Goal: Information Seeking & Learning: Learn about a topic

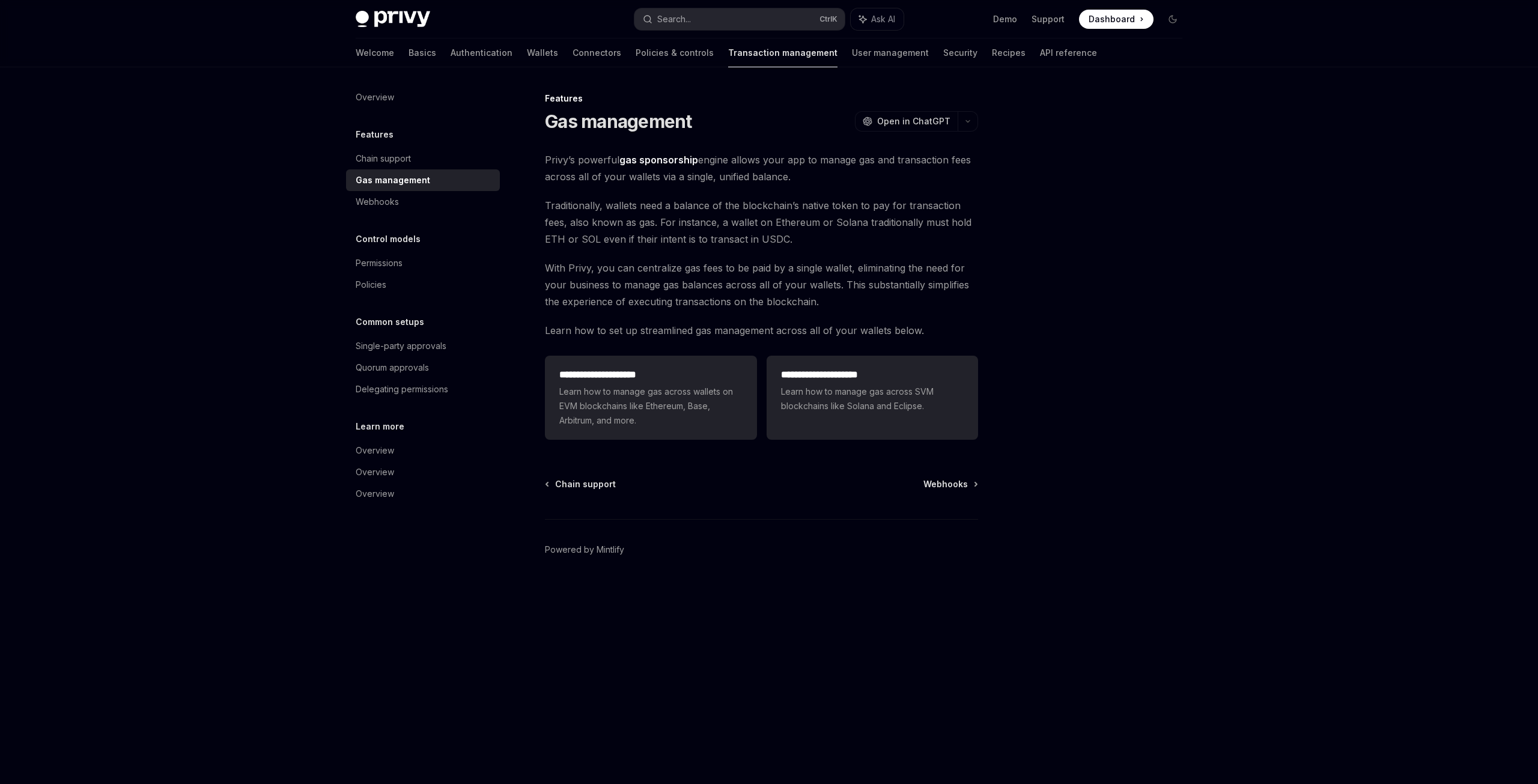
click at [1054, 315] on div at bounding box center [1101, 437] width 183 height 693
click at [961, 337] on span "Learn how to set up streamlined gas management across all of your wallets below." at bounding box center [762, 330] width 433 height 17
drag, startPoint x: 550, startPoint y: 205, endPoint x: 947, endPoint y: 209, distance: 397.0
click at [947, 209] on span "Traditionally, wallets need a balance of the blockchain’s native token to pay f…" at bounding box center [762, 222] width 433 height 50
drag, startPoint x: 545, startPoint y: 222, endPoint x: 958, endPoint y: 228, distance: 413.0
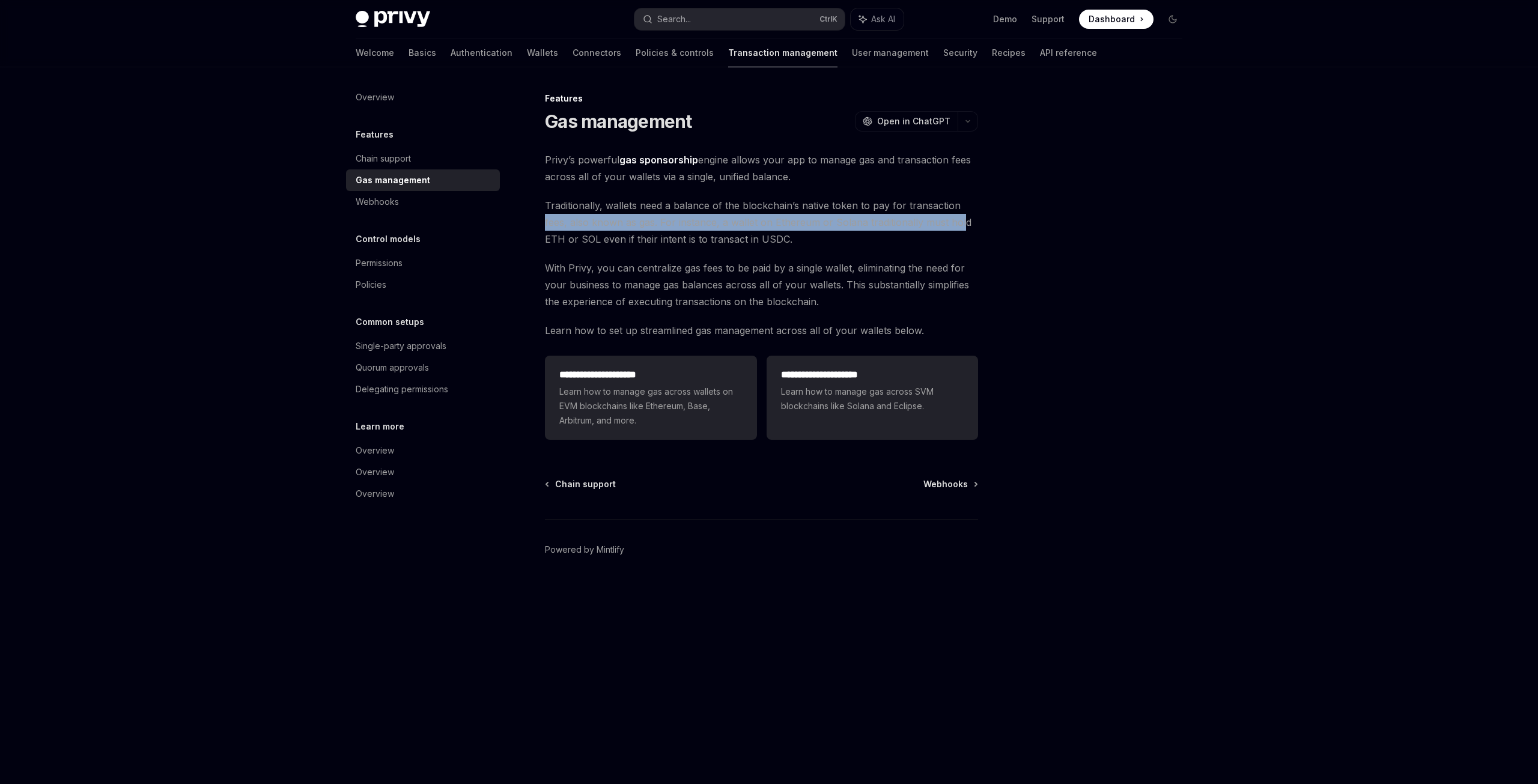
click at [958, 228] on span "Traditionally, wallets need a balance of the blockchain’s native token to pay f…" at bounding box center [762, 222] width 433 height 50
click at [656, 239] on span "Traditionally, wallets need a balance of the blockchain’s native token to pay f…" at bounding box center [762, 222] width 433 height 50
drag, startPoint x: 548, startPoint y: 222, endPoint x: 961, endPoint y: 224, distance: 413.0
click at [961, 224] on span "Traditionally, wallets need a balance of the blockchain’s native token to pay f…" at bounding box center [762, 222] width 433 height 50
click at [835, 239] on span "Traditionally, wallets need a balance of the blockchain’s native token to pay f…" at bounding box center [762, 222] width 433 height 50
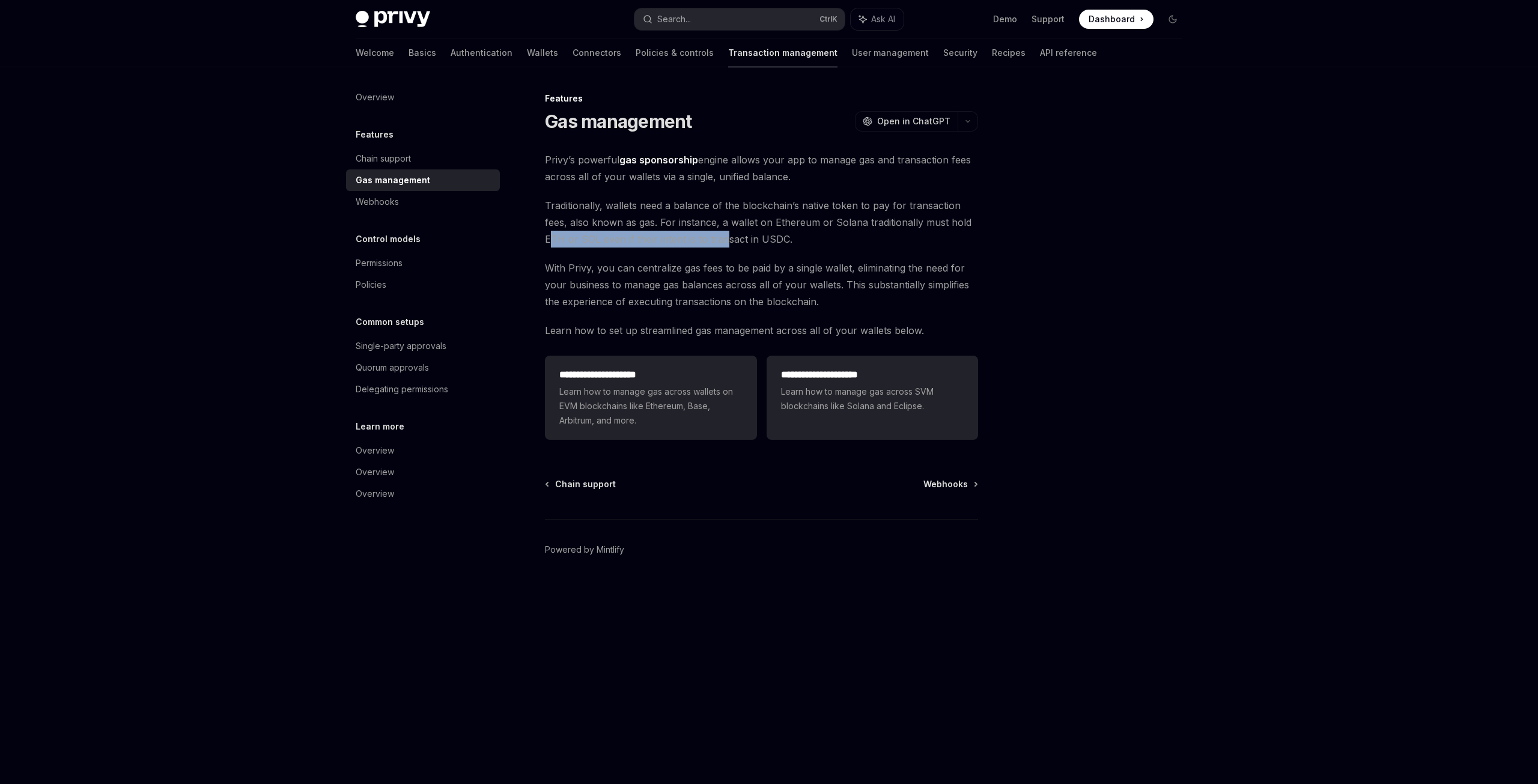
drag, startPoint x: 550, startPoint y: 240, endPoint x: 724, endPoint y: 241, distance: 174.0
click at [724, 241] on span "Traditionally, wallets need a balance of the blockchain’s native token to pay f…" at bounding box center [762, 222] width 433 height 50
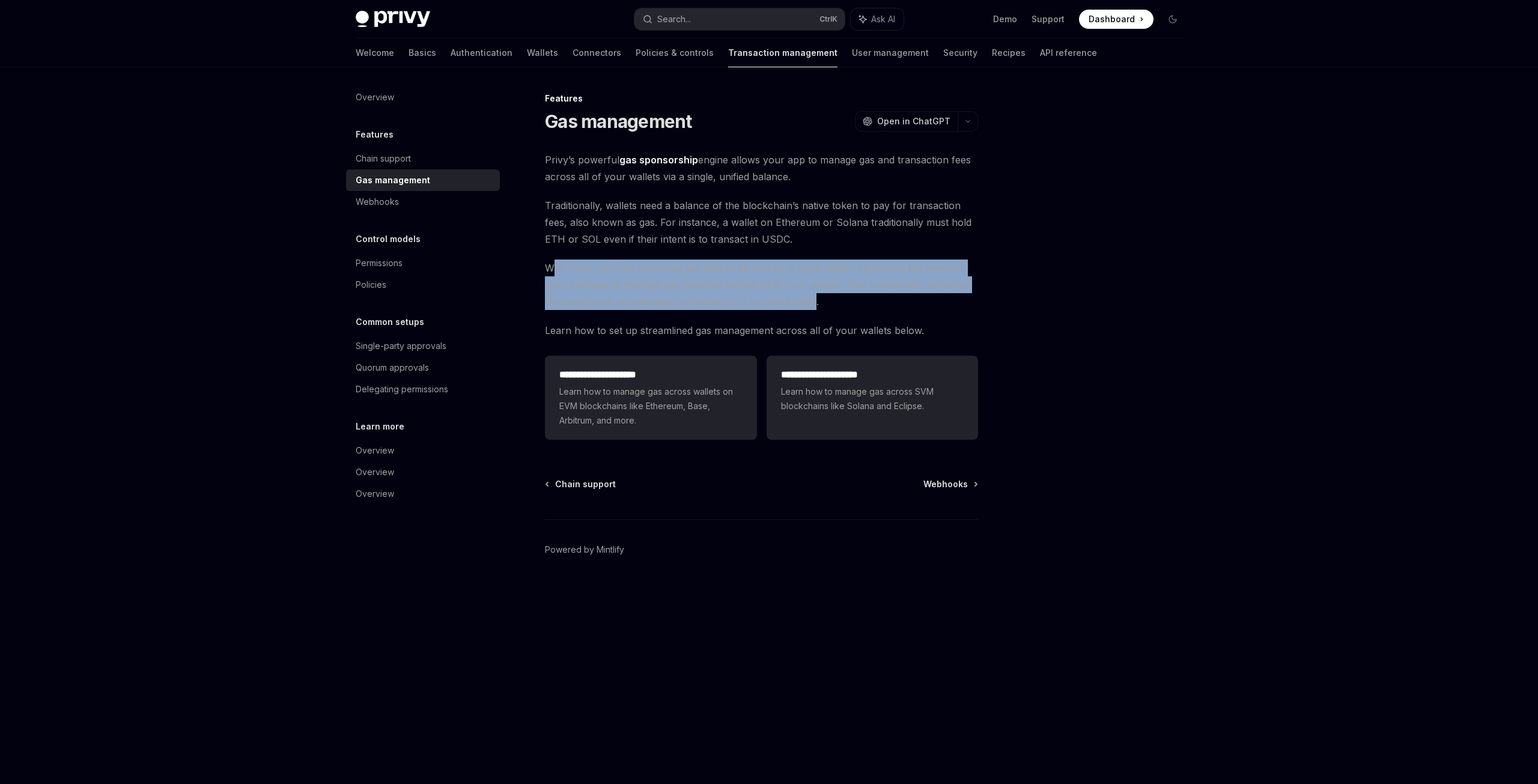
drag, startPoint x: 551, startPoint y: 268, endPoint x: 812, endPoint y: 304, distance: 263.5
click at [812, 304] on span "With Privy, you can centralize gas fees to be paid by a single wallet, eliminat…" at bounding box center [762, 284] width 433 height 50
click at [811, 307] on span "With Privy, you can centralize gas fees to be paid by a single wallet, eliminat…" at bounding box center [762, 284] width 433 height 50
drag, startPoint x: 808, startPoint y: 306, endPoint x: 555, endPoint y: 269, distance: 255.7
click at [555, 269] on span "With Privy, you can centralize gas fees to be paid by a single wallet, eliminat…" at bounding box center [762, 284] width 433 height 50
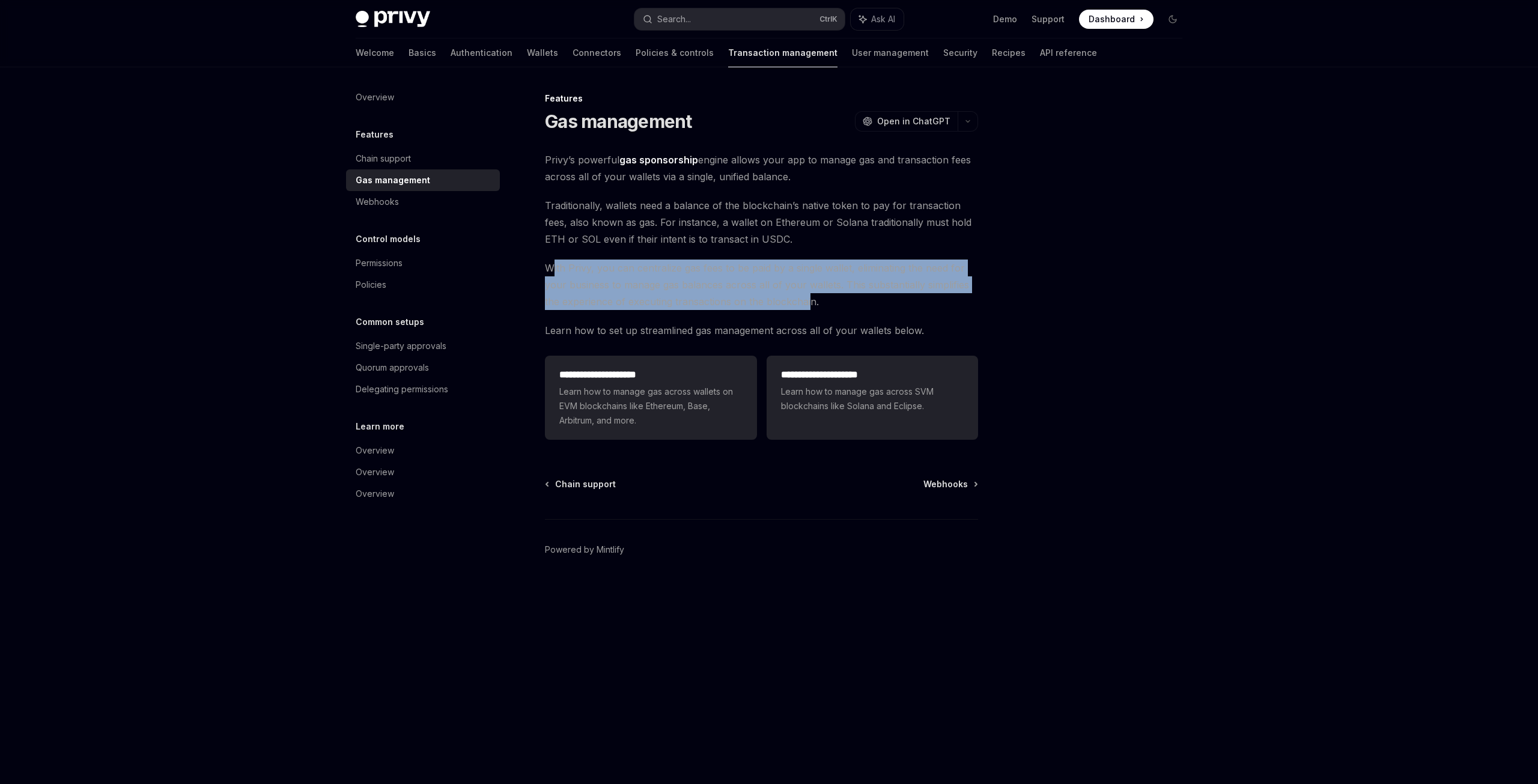
click at [555, 269] on span "With Privy, you can centralize gas fees to be paid by a single wallet, eliminat…" at bounding box center [762, 284] width 433 height 50
drag, startPoint x: 554, startPoint y: 268, endPoint x: 767, endPoint y: 300, distance: 215.4
click at [765, 300] on span "With Privy, you can centralize gas fees to be paid by a single wallet, eliminat…" at bounding box center [762, 284] width 433 height 50
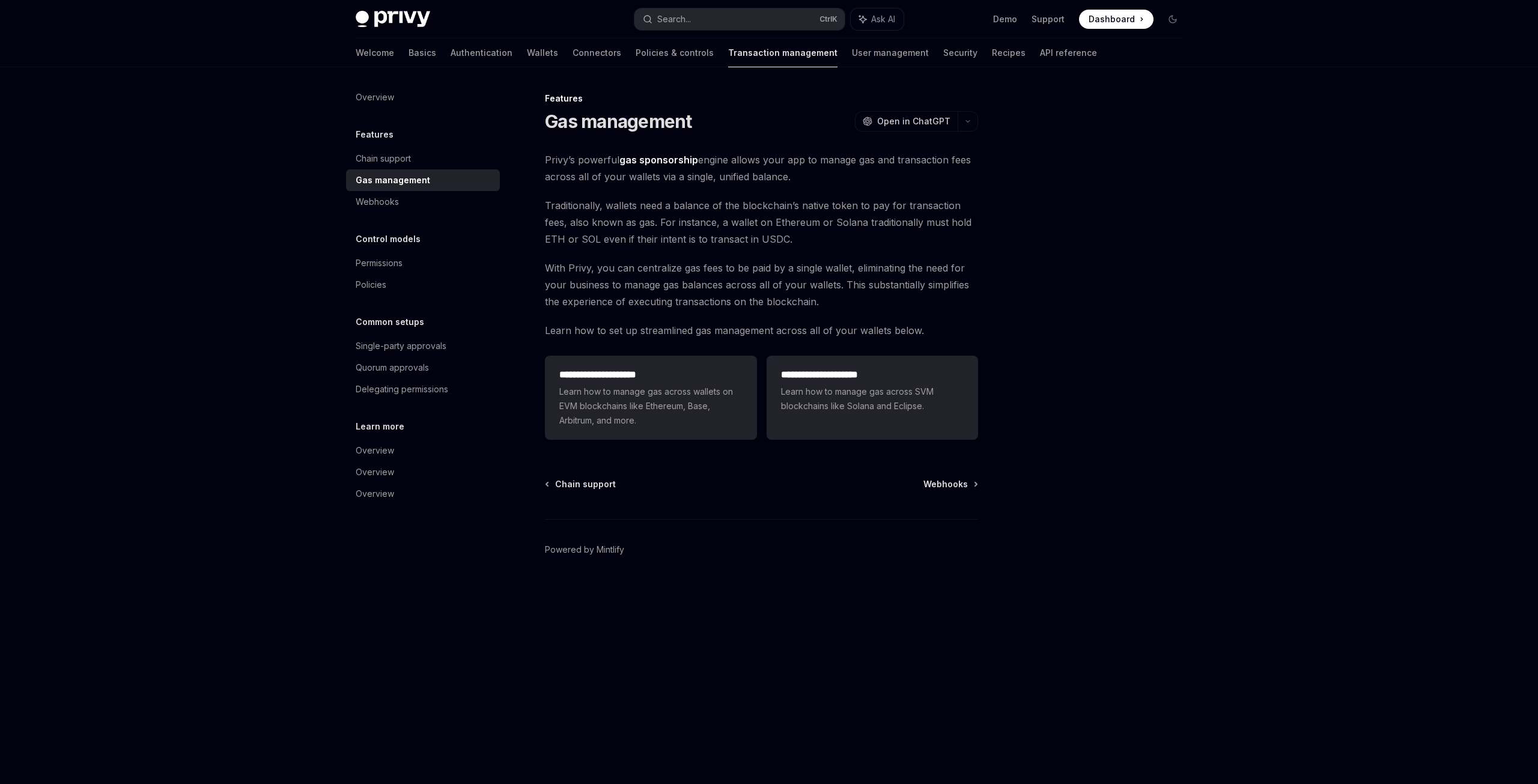
click at [772, 301] on span "With Privy, you can centralize gas fees to be paid by a single wallet, eliminat…" at bounding box center [762, 284] width 433 height 50
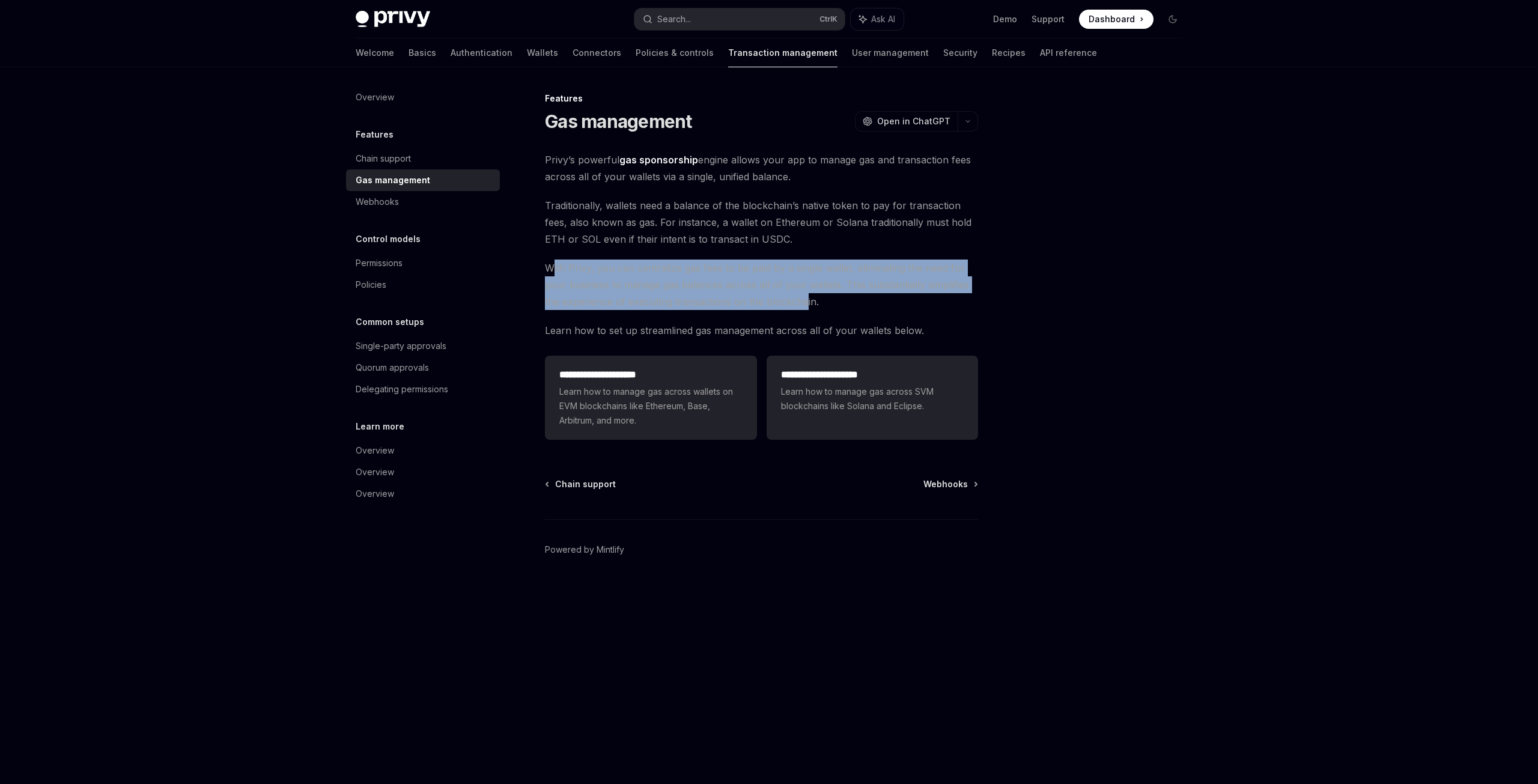
drag, startPoint x: 807, startPoint y: 302, endPoint x: 551, endPoint y: 269, distance: 258.1
click at [551, 269] on span "With Privy, you can centralize gas fees to be paid by a single wallet, eliminat…" at bounding box center [762, 284] width 433 height 50
drag, startPoint x: 551, startPoint y: 267, endPoint x: 802, endPoint y: 301, distance: 253.3
click at [802, 301] on span "With Privy, you can centralize gas fees to be paid by a single wallet, eliminat…" at bounding box center [762, 284] width 433 height 50
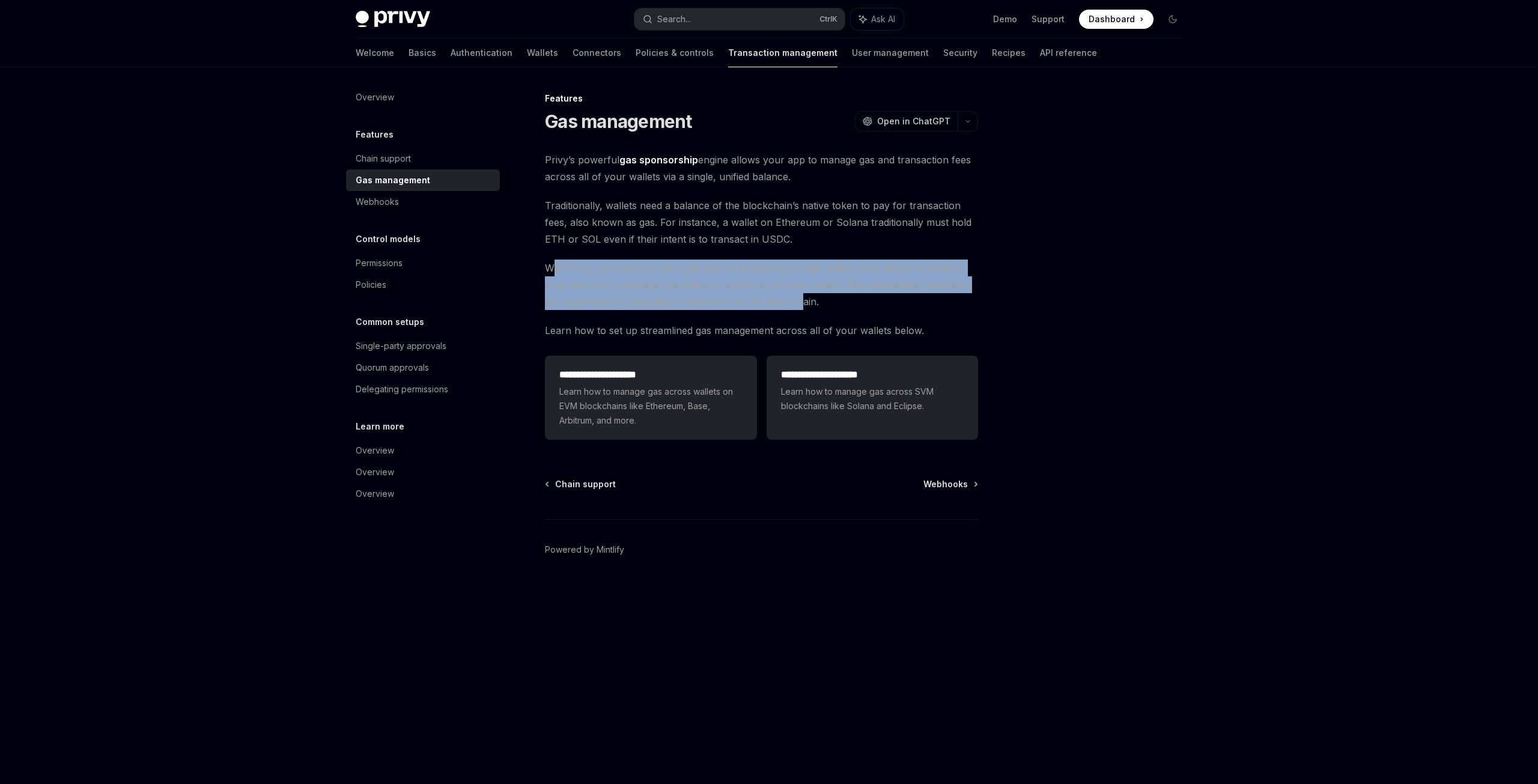
click at [802, 301] on span "With Privy, you can centralize gas fees to be paid by a single wallet, eliminat…" at bounding box center [762, 284] width 433 height 50
drag, startPoint x: 805, startPoint y: 301, endPoint x: 555, endPoint y: 269, distance: 252.0
click at [555, 269] on span "With Privy, you can centralize gas fees to be paid by a single wallet, eliminat…" at bounding box center [762, 284] width 433 height 50
click at [557, 268] on span "With Privy, you can centralize gas fees to be paid by a single wallet, eliminat…" at bounding box center [762, 284] width 433 height 50
drag, startPoint x: 556, startPoint y: 267, endPoint x: 803, endPoint y: 303, distance: 249.6
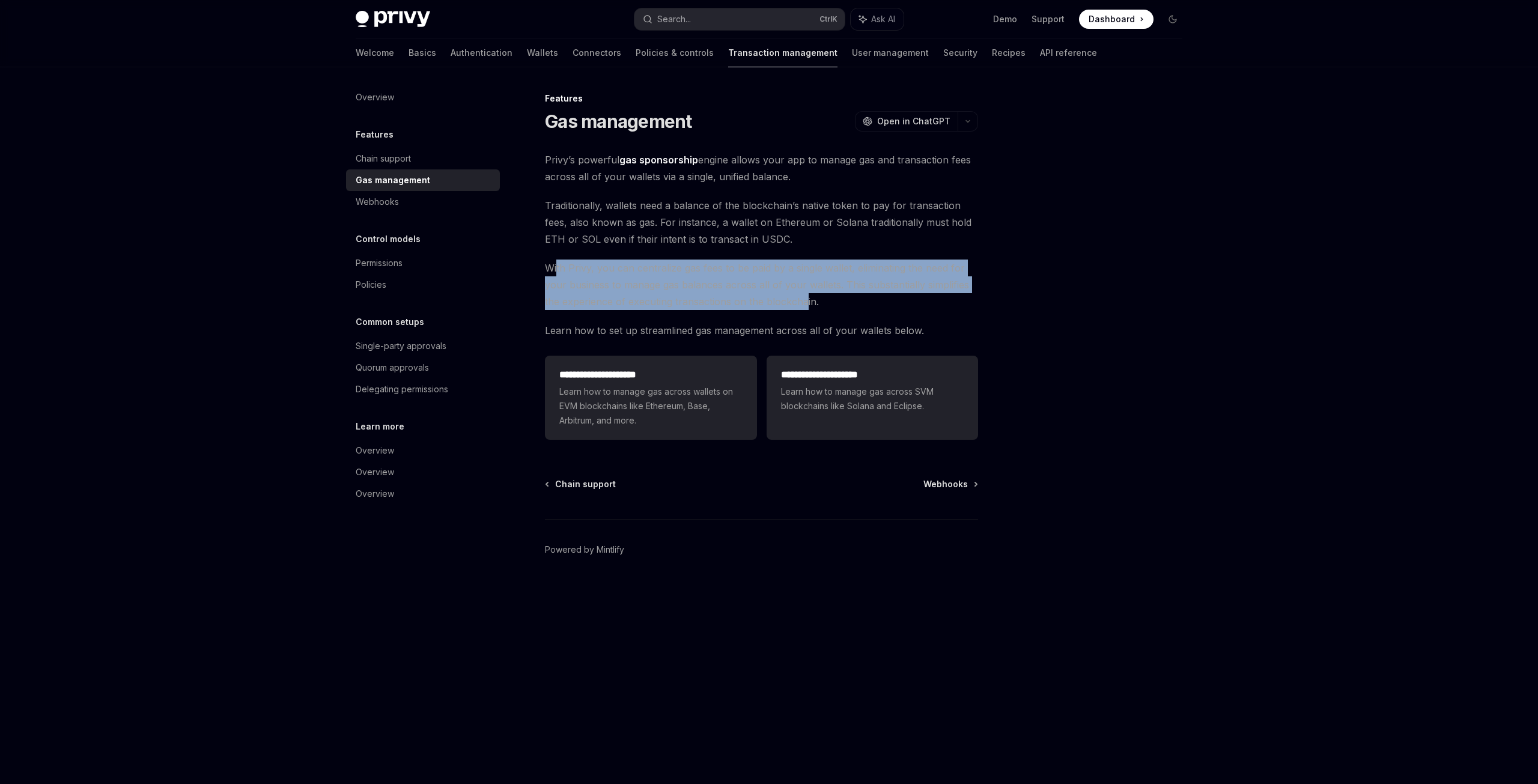
click at [803, 303] on span "With Privy, you can centralize gas fees to be paid by a single wallet, eliminat…" at bounding box center [762, 284] width 433 height 50
drag, startPoint x: 803, startPoint y: 299, endPoint x: 557, endPoint y: 268, distance: 247.9
click at [557, 268] on span "With Privy, you can centralize gas fees to be paid by a single wallet, eliminat…" at bounding box center [762, 284] width 433 height 50
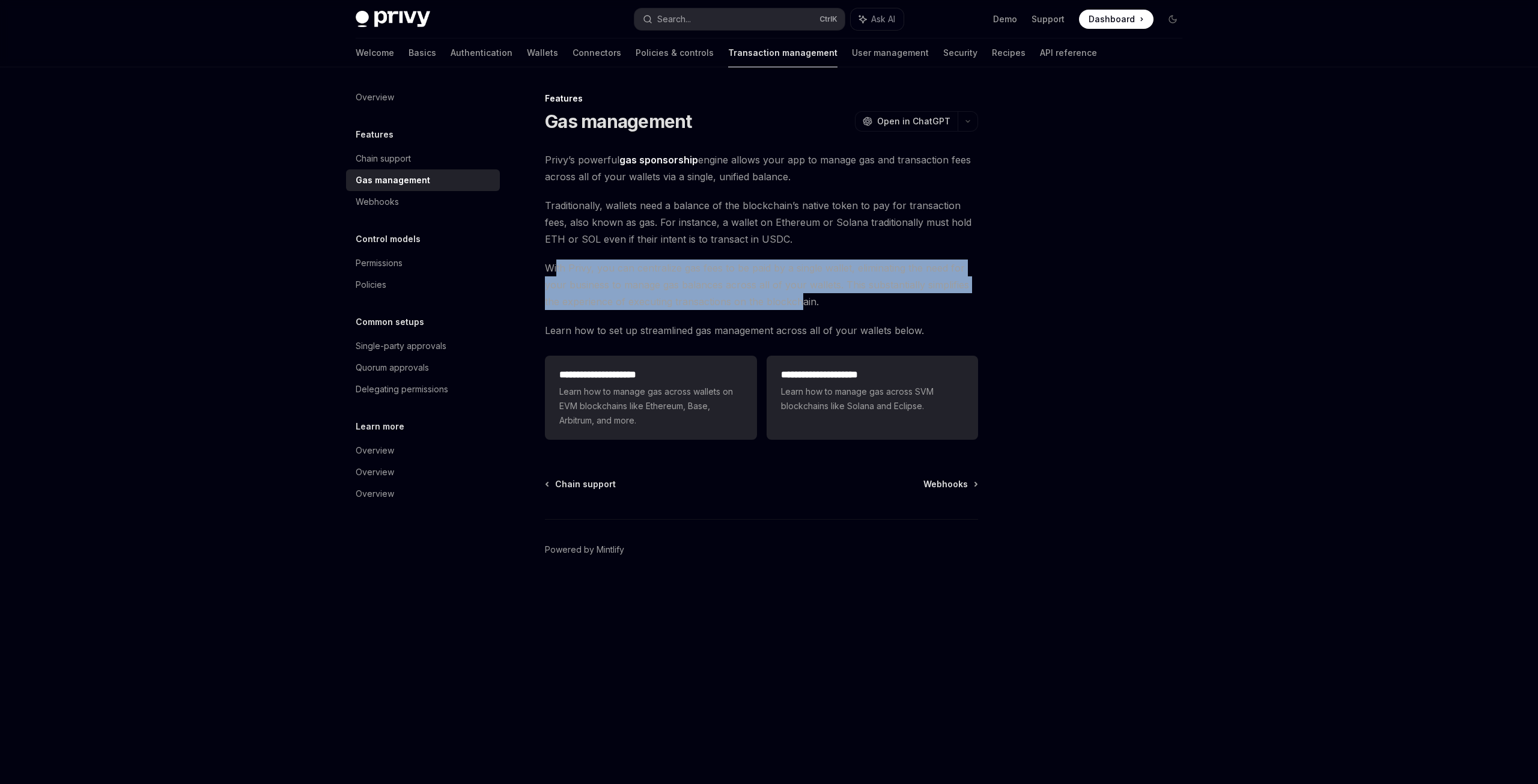
drag, startPoint x: 556, startPoint y: 266, endPoint x: 802, endPoint y: 302, distance: 248.6
click at [802, 302] on span "With Privy, you can centralize gas fees to be paid by a single wallet, eliminat…" at bounding box center [762, 284] width 433 height 50
drag, startPoint x: 804, startPoint y: 304, endPoint x: 557, endPoint y: 268, distance: 249.6
click at [557, 268] on span "With Privy, you can centralize gas fees to be paid by a single wallet, eliminat…" at bounding box center [762, 284] width 433 height 50
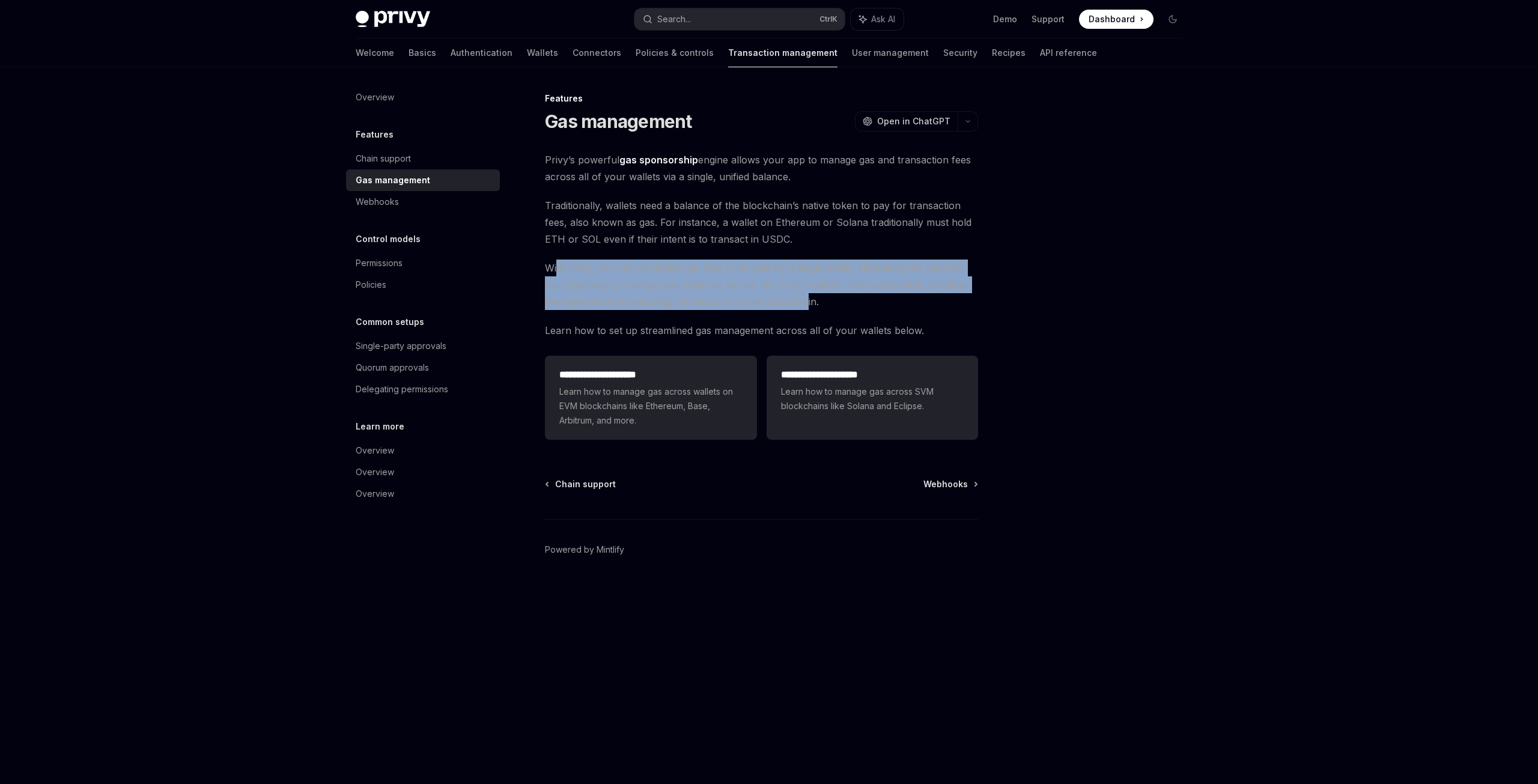
click at [557, 268] on span "With Privy, you can centralize gas fees to be paid by a single wallet, eliminat…" at bounding box center [762, 284] width 433 height 50
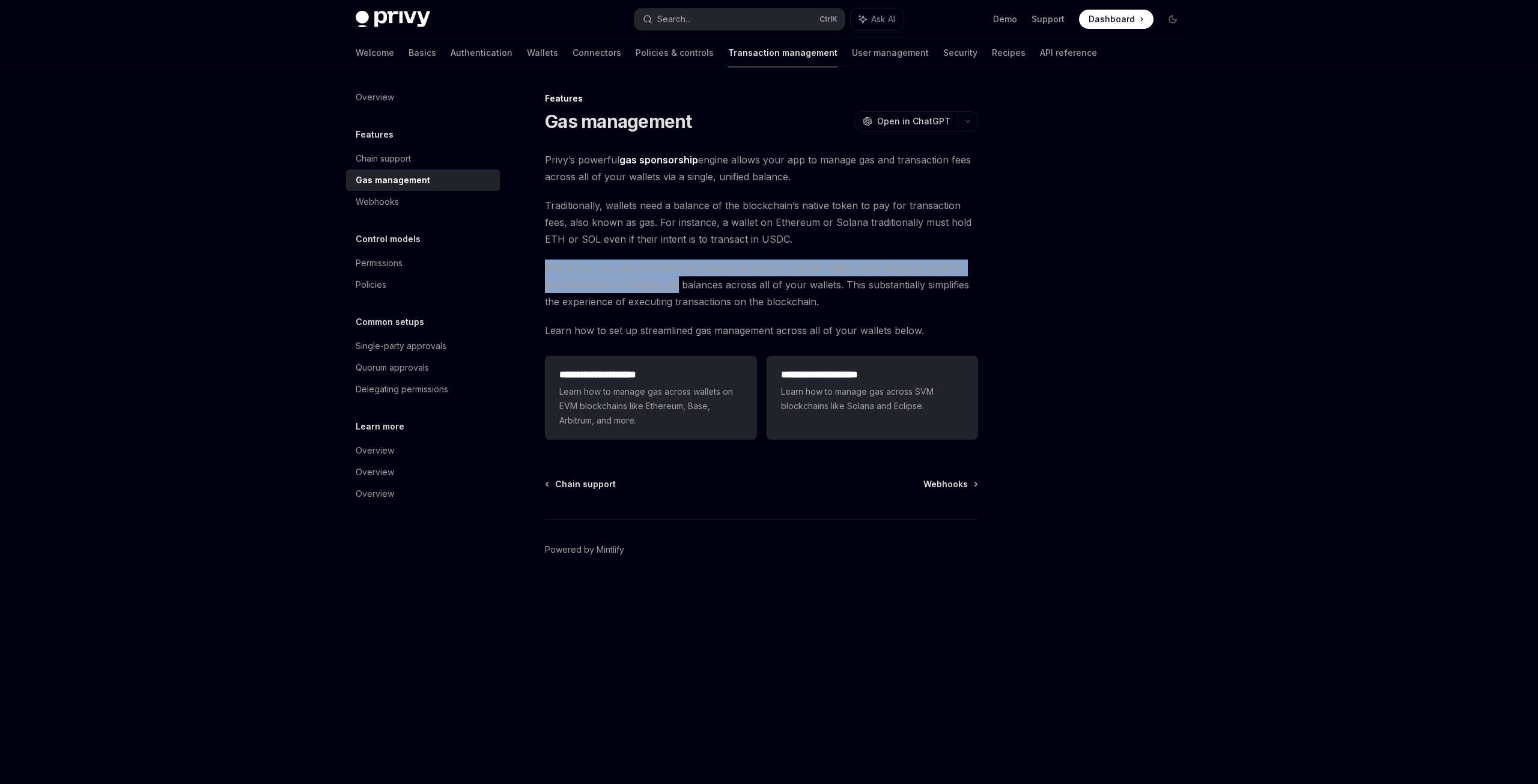
drag, startPoint x: 557, startPoint y: 268, endPoint x: 672, endPoint y: 281, distance: 115.7
click at [671, 281] on span "With Privy, you can centralize gas fees to be paid by a single wallet, eliminat…" at bounding box center [762, 284] width 433 height 50
click at [672, 281] on span "With Privy, you can centralize gas fees to be paid by a single wallet, eliminat…" at bounding box center [762, 284] width 433 height 50
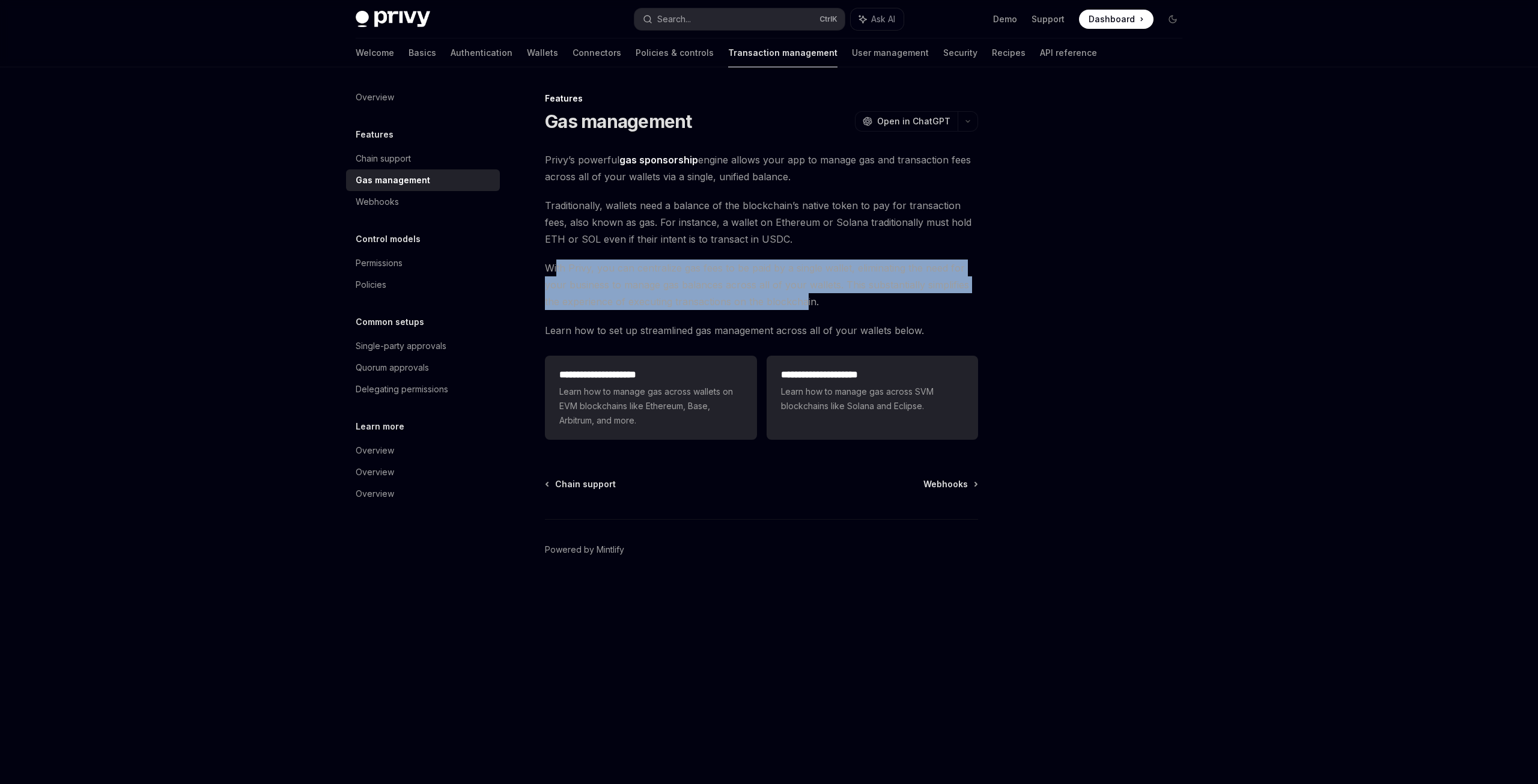
drag, startPoint x: 805, startPoint y: 300, endPoint x: 557, endPoint y: 268, distance: 250.1
click at [557, 268] on span "With Privy, you can centralize gas fees to be paid by a single wallet, eliminat…" at bounding box center [762, 284] width 433 height 50
click at [662, 278] on span "With Privy, you can centralize gas fees to be paid by a single wallet, eliminat…" at bounding box center [762, 284] width 433 height 50
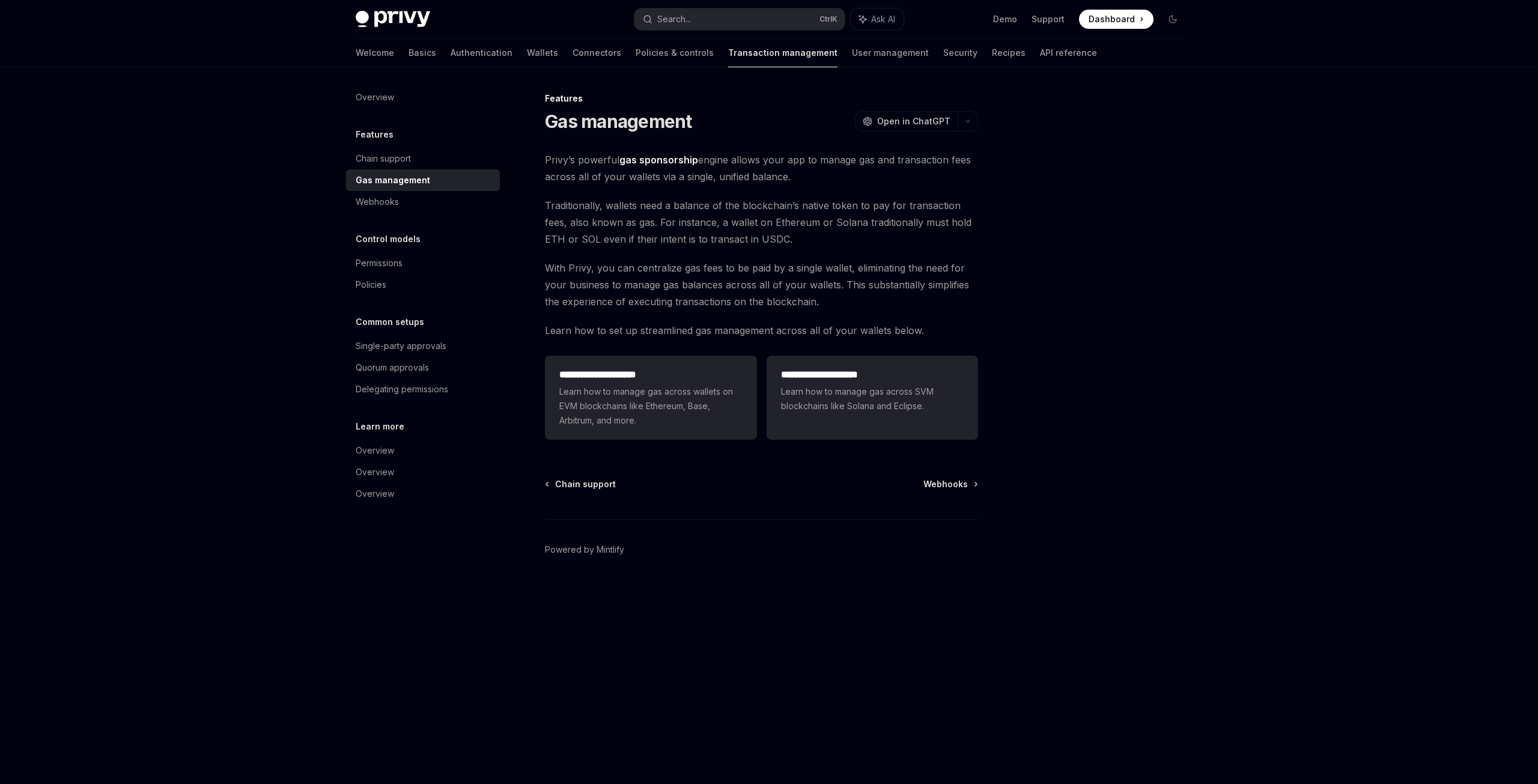
click at [1229, 428] on div "**********" at bounding box center [769, 392] width 1538 height 784
drag, startPoint x: 1054, startPoint y: 104, endPoint x: 1023, endPoint y: 73, distance: 43.8
click at [1054, 104] on div at bounding box center [1101, 437] width 183 height 693
click at [1013, 19] on link "Demo" at bounding box center [1005, 19] width 24 height 12
click at [1133, 17] on span "Dashboard" at bounding box center [1111, 19] width 46 height 12
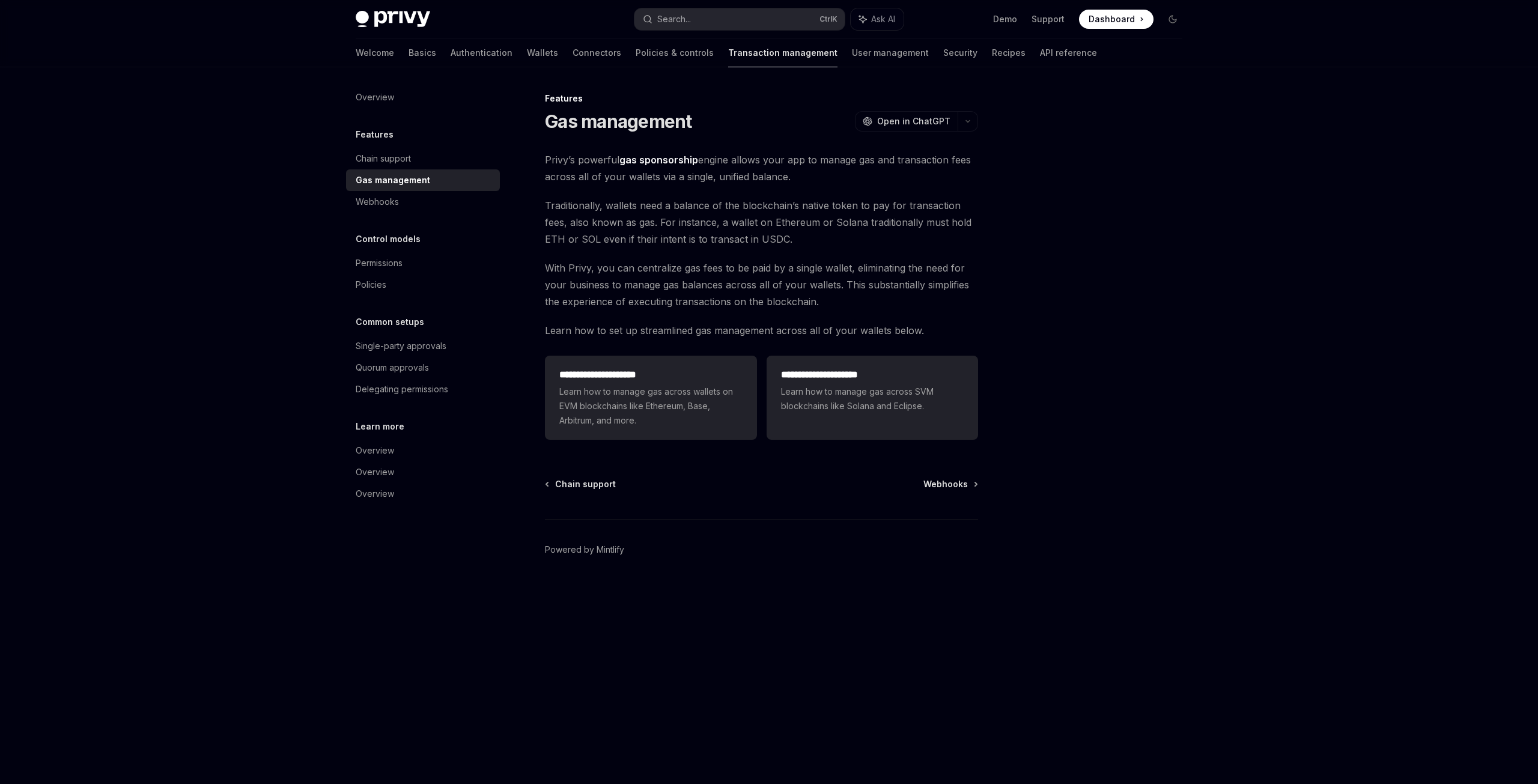
click at [1117, 188] on div at bounding box center [1101, 437] width 183 height 693
click at [416, 13] on img at bounding box center [393, 19] width 75 height 17
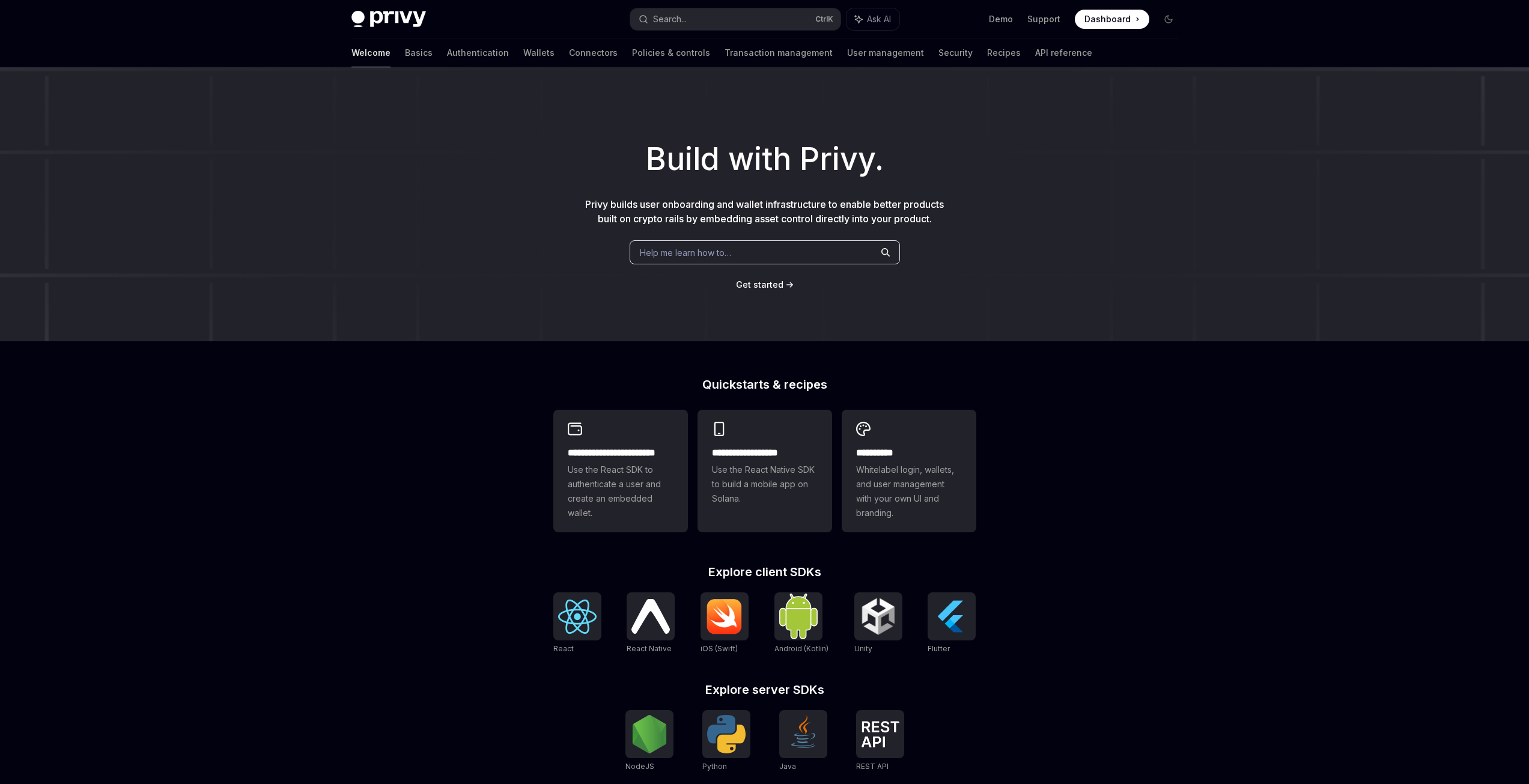
click at [435, 14] on div "Privy Docs home page" at bounding box center [486, 19] width 269 height 17
click at [408, 15] on img at bounding box center [389, 19] width 75 height 17
click at [378, 20] on img at bounding box center [389, 19] width 75 height 17
type textarea "*"
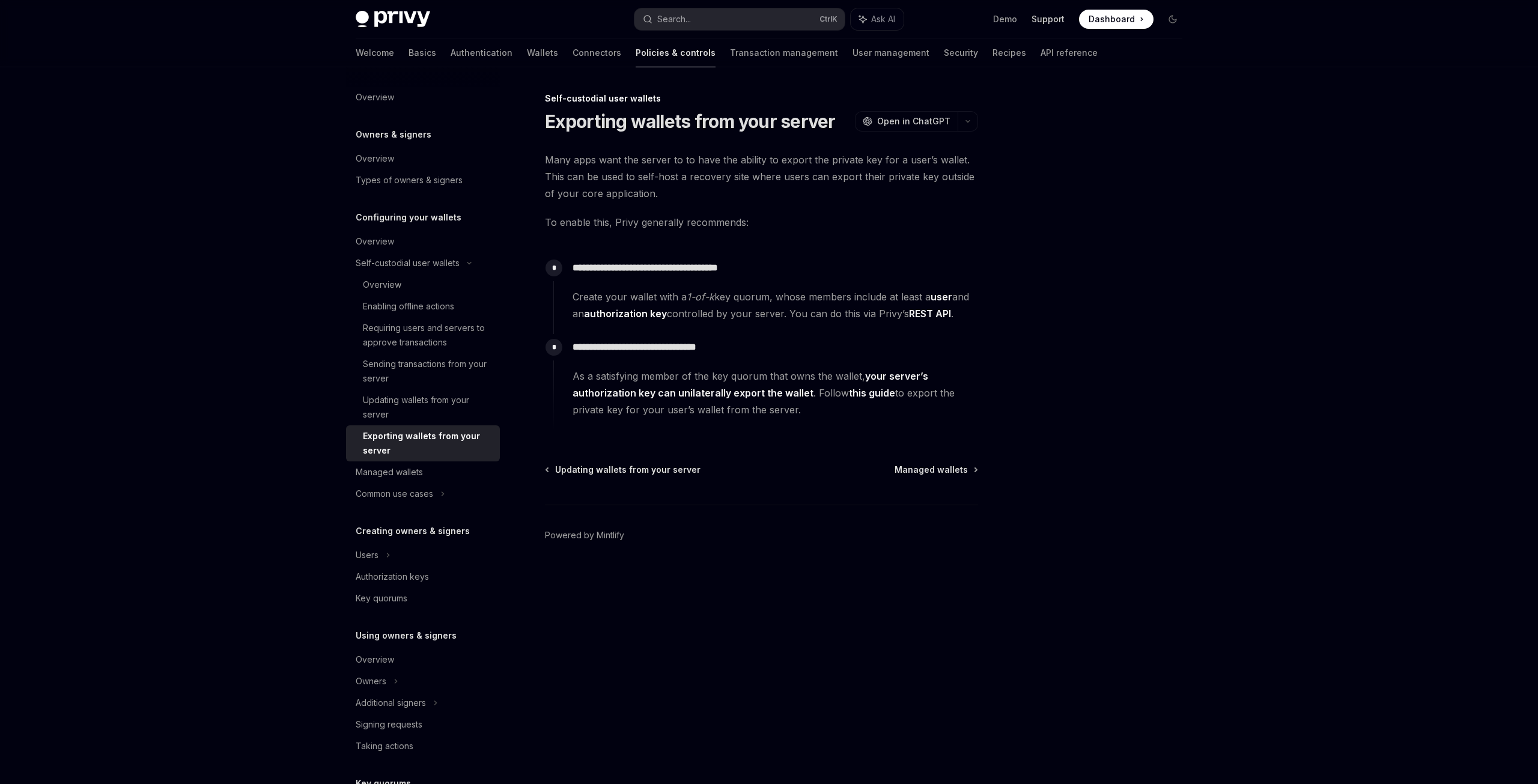
click at [1055, 21] on link "Support" at bounding box center [1049, 19] width 33 height 12
drag, startPoint x: 1101, startPoint y: 278, endPoint x: 1079, endPoint y: 248, distance: 37.2
click at [1089, 261] on div at bounding box center [1101, 437] width 183 height 693
click at [1079, 248] on div at bounding box center [1101, 437] width 183 height 693
click at [1146, 23] on span at bounding box center [1116, 20] width 75 height 20
